Goal: Register for event/course

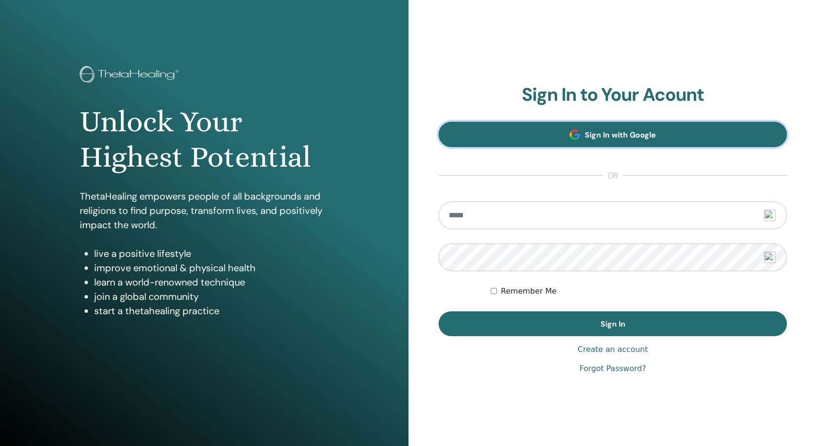
click at [578, 130] on span at bounding box center [574, 134] width 11 height 11
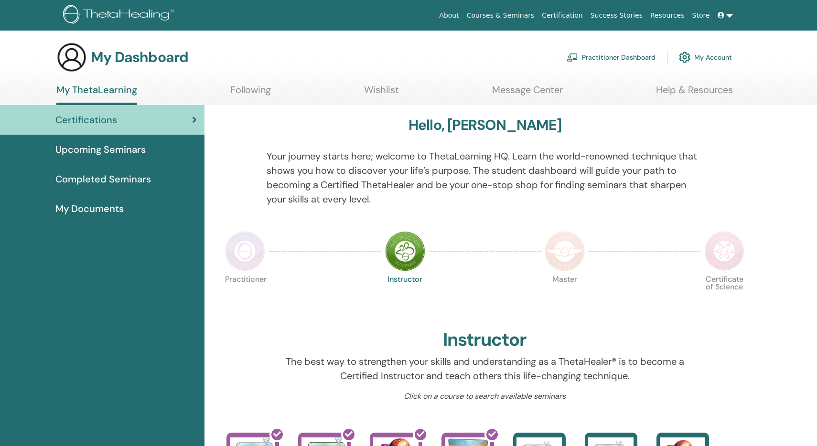
click at [134, 155] on span "Upcoming Seminars" at bounding box center [100, 149] width 90 height 14
